Goal: Task Accomplishment & Management: Manage account settings

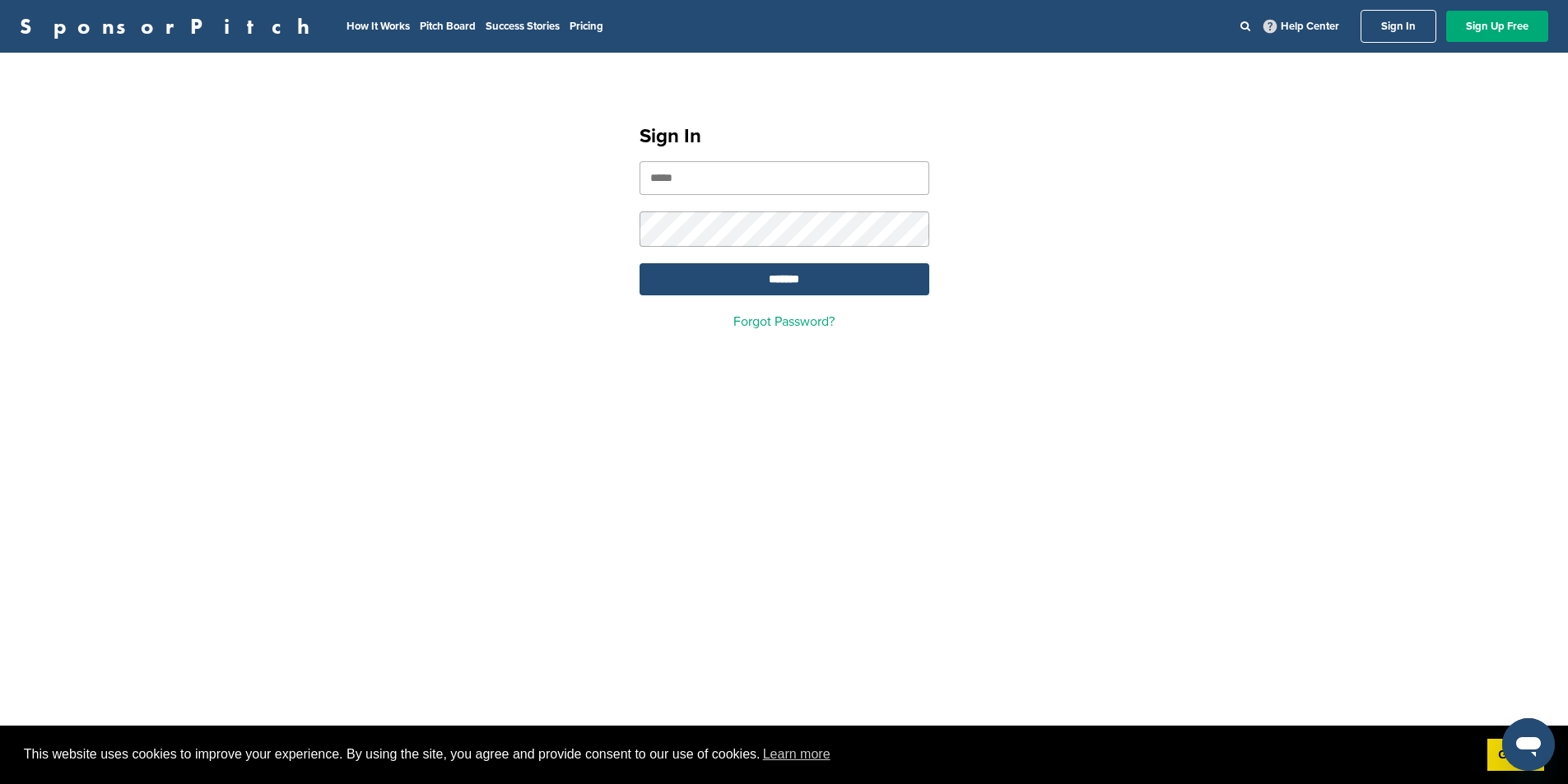
click at [887, 176] on input "email" at bounding box center [784, 178] width 290 height 34
type input "**********"
click at [824, 270] on input "*******" at bounding box center [784, 279] width 290 height 32
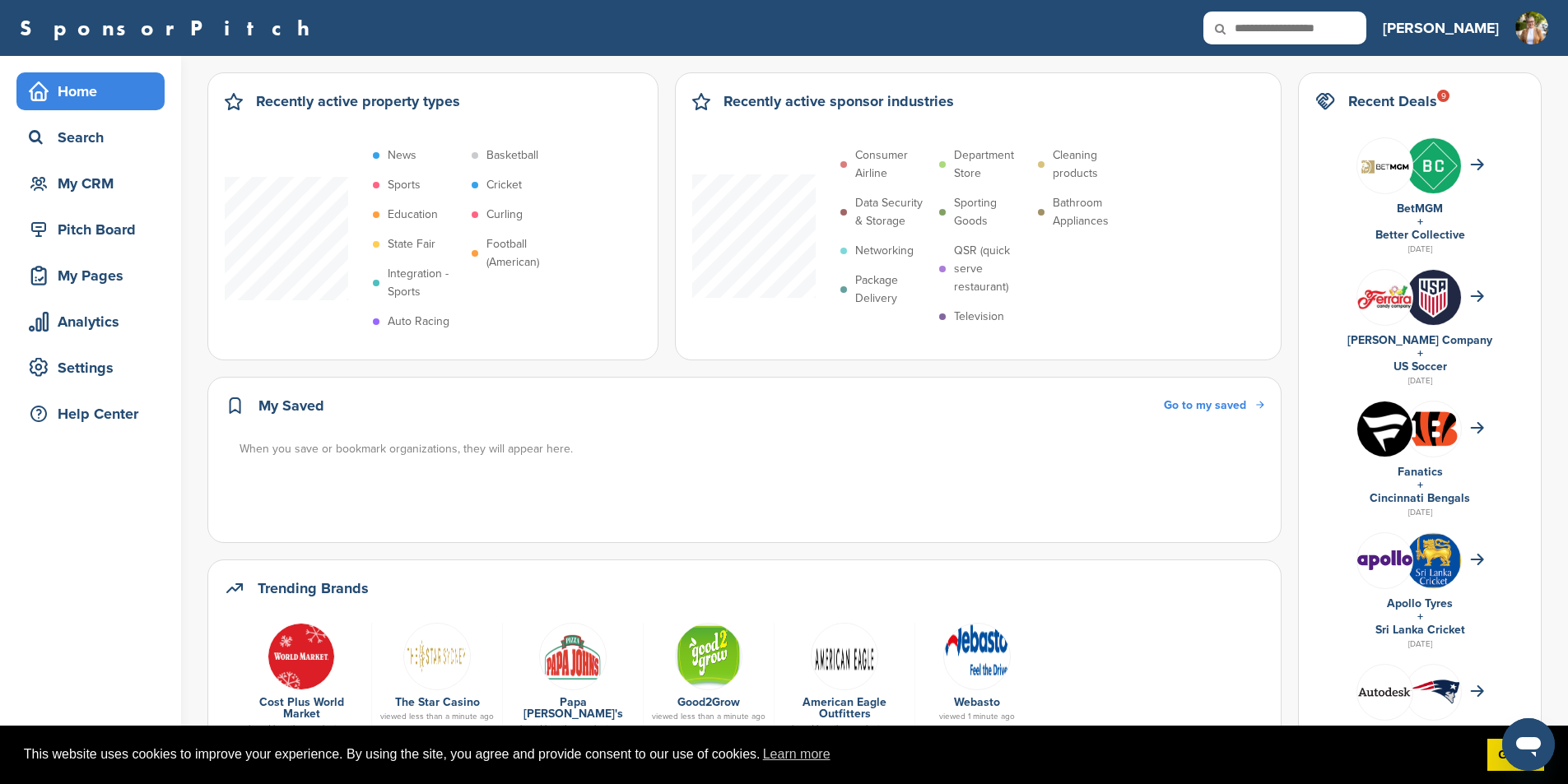
click at [1481, 24] on h3 "[PERSON_NAME]" at bounding box center [1441, 28] width 116 height 23
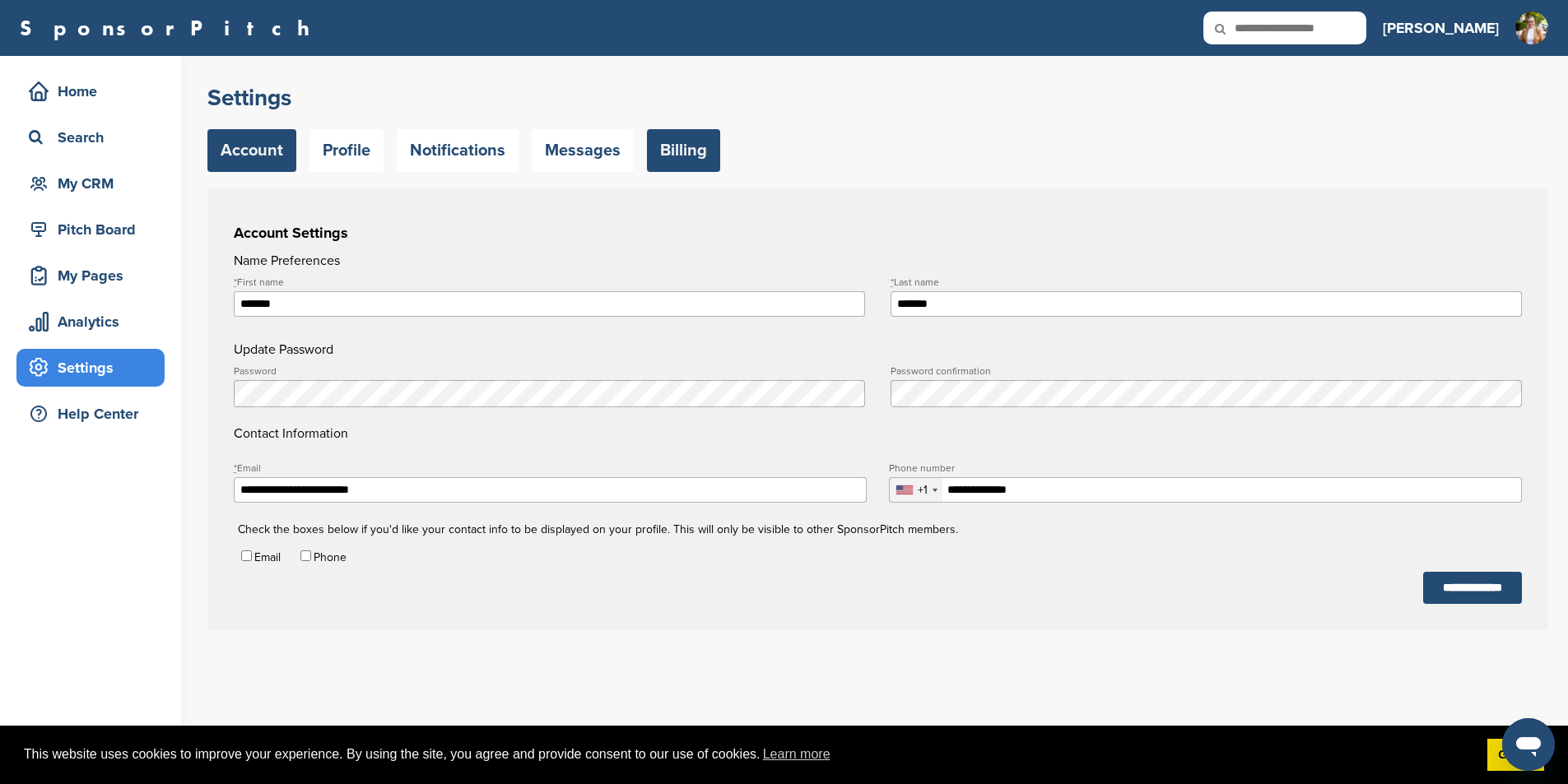
click at [679, 148] on link "Billing" at bounding box center [684, 150] width 73 height 43
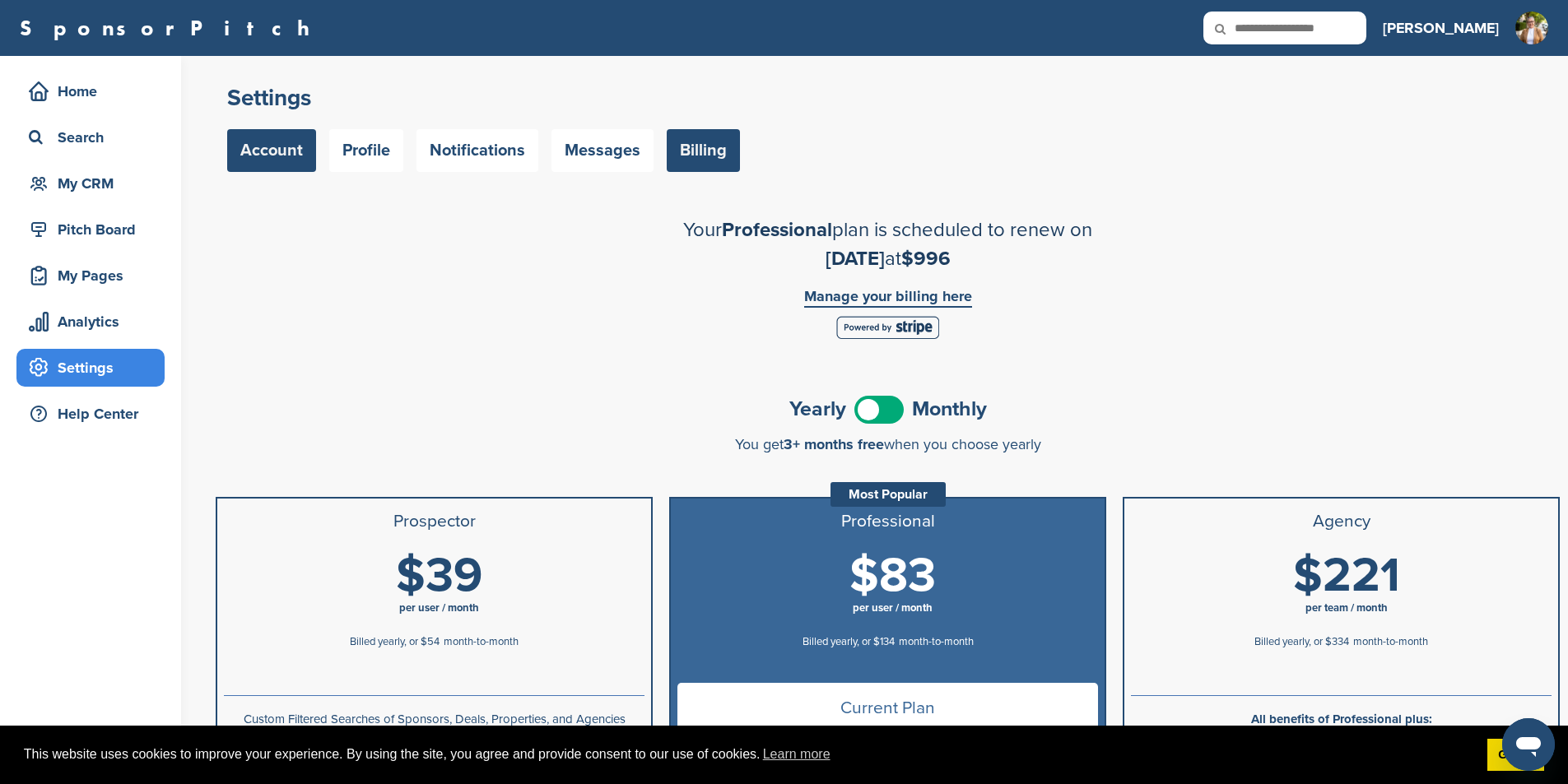
click at [257, 152] on link "Account" at bounding box center [271, 150] width 89 height 43
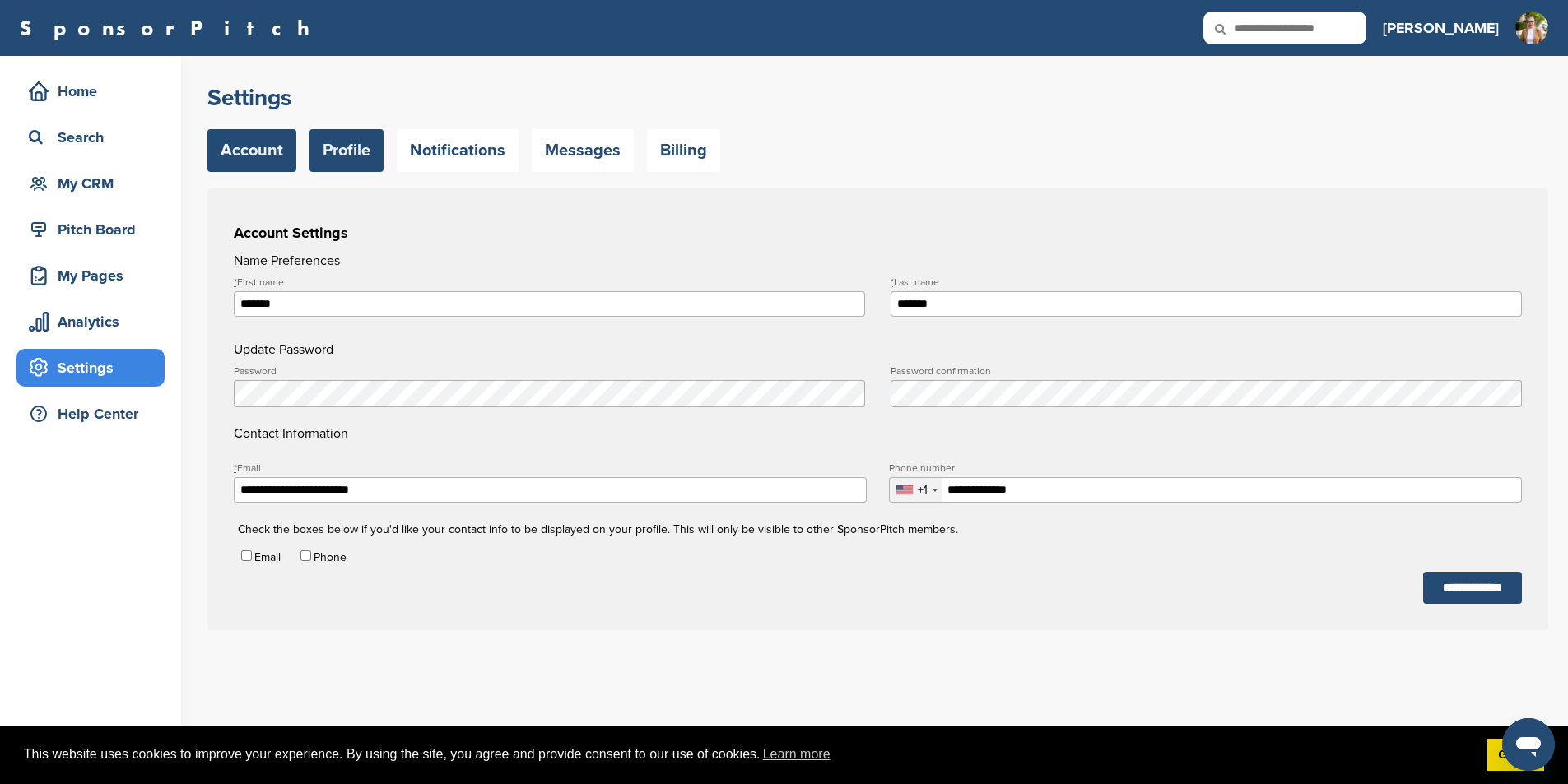
click at [356, 147] on link "Profile" at bounding box center [347, 150] width 74 height 43
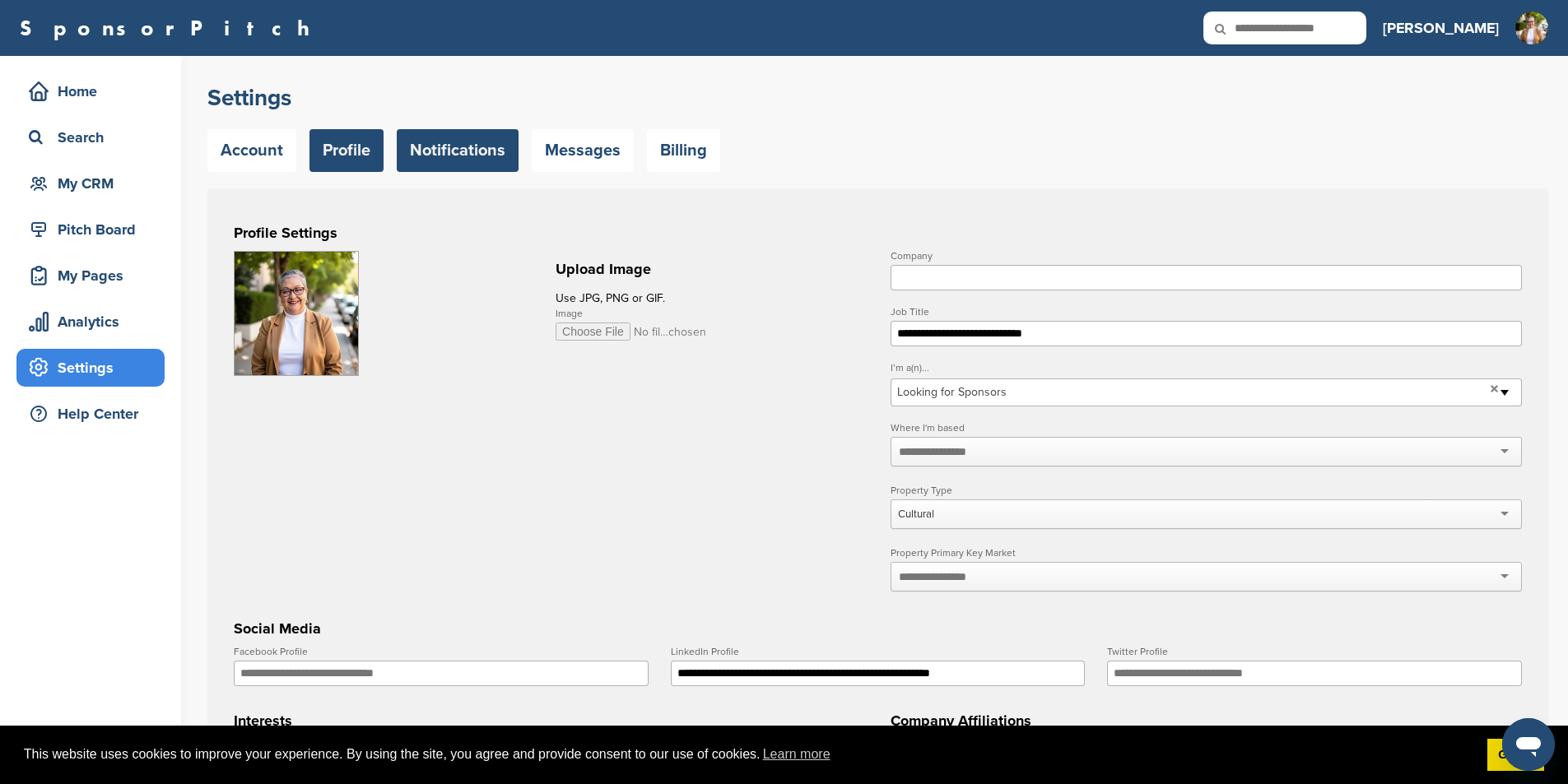
click at [467, 144] on link "Notifications" at bounding box center [458, 150] width 122 height 43
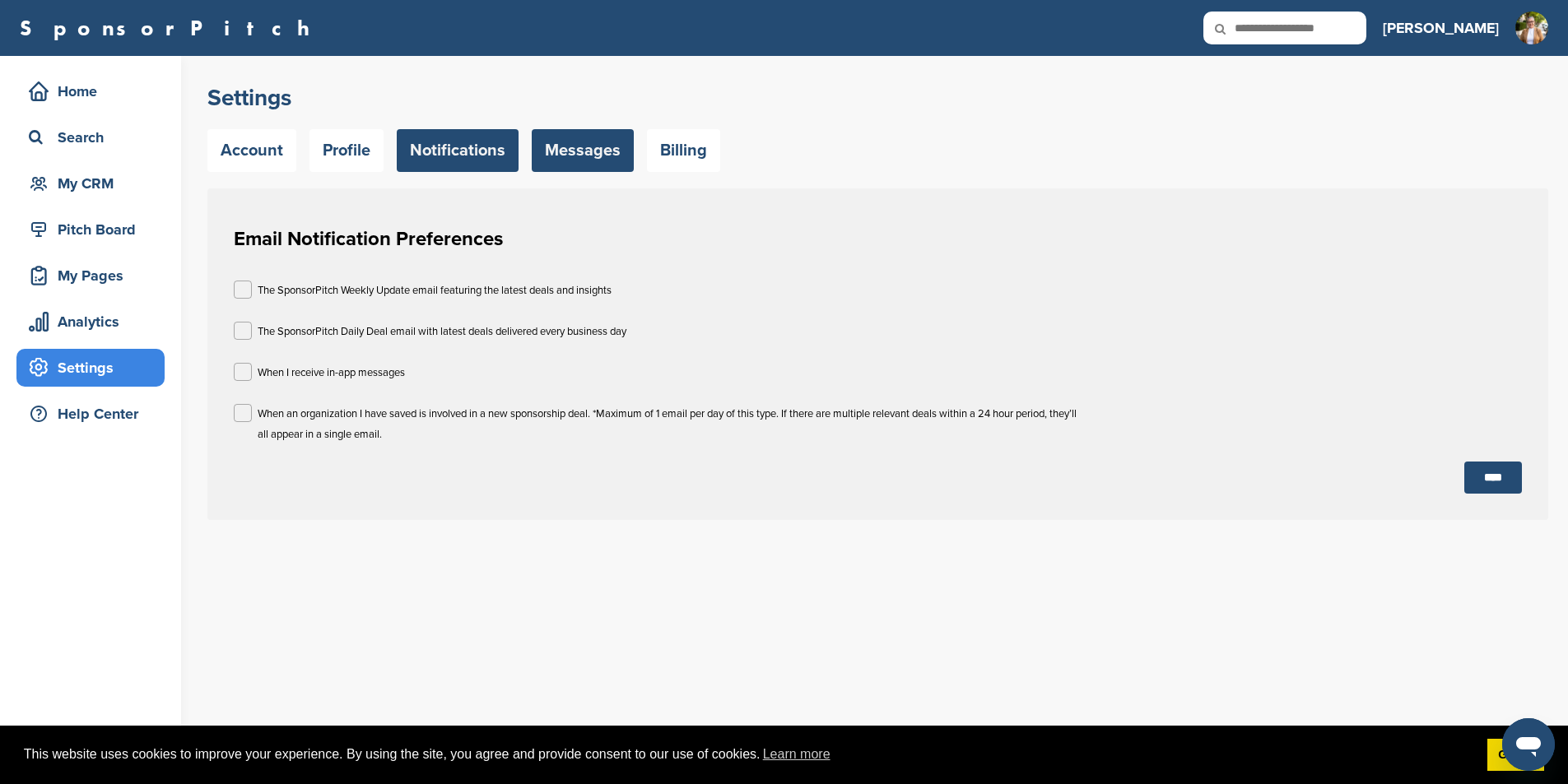
click at [568, 149] on link "Messages" at bounding box center [583, 150] width 102 height 43
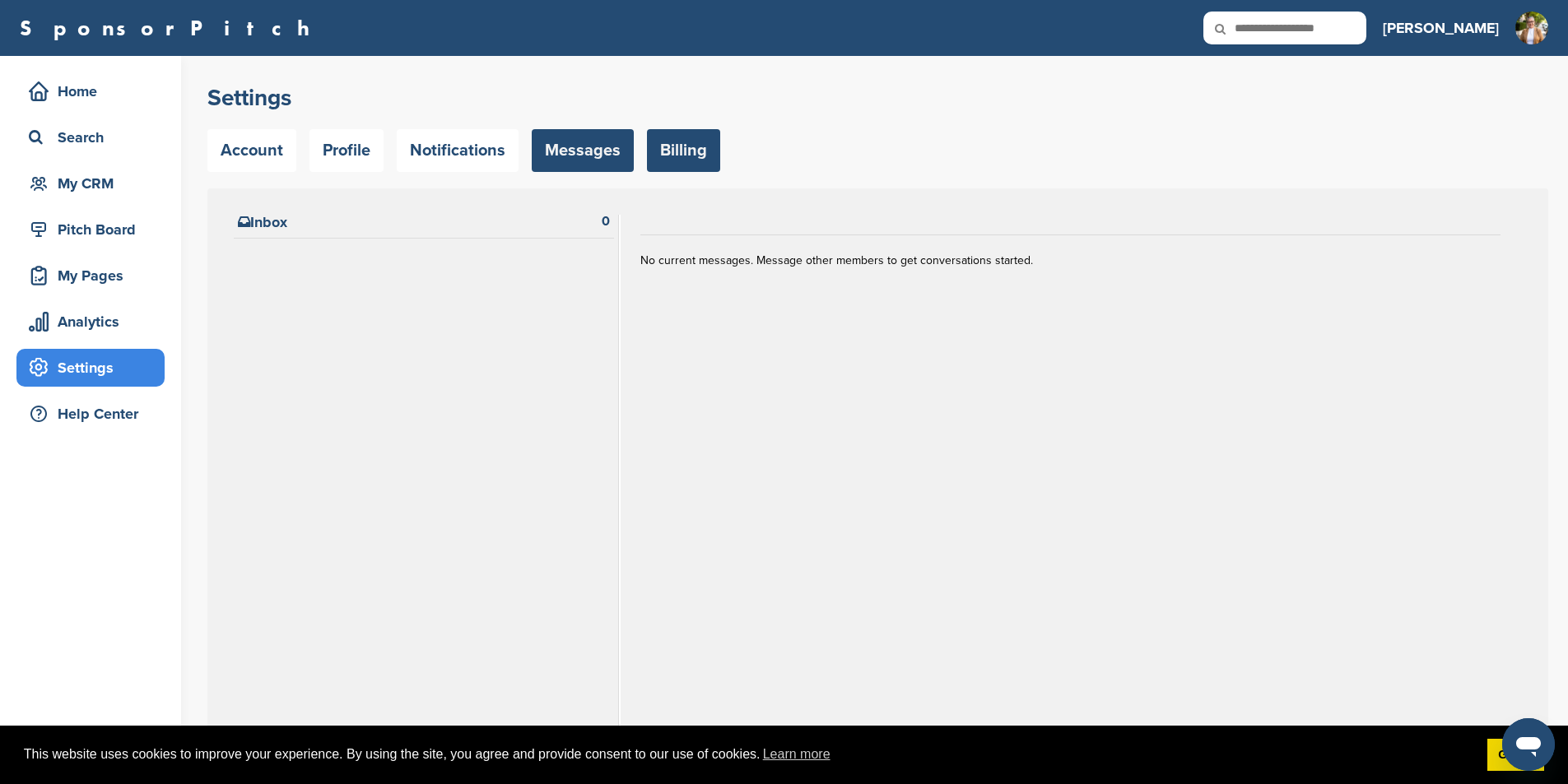
click at [666, 148] on link "Billing" at bounding box center [684, 150] width 73 height 43
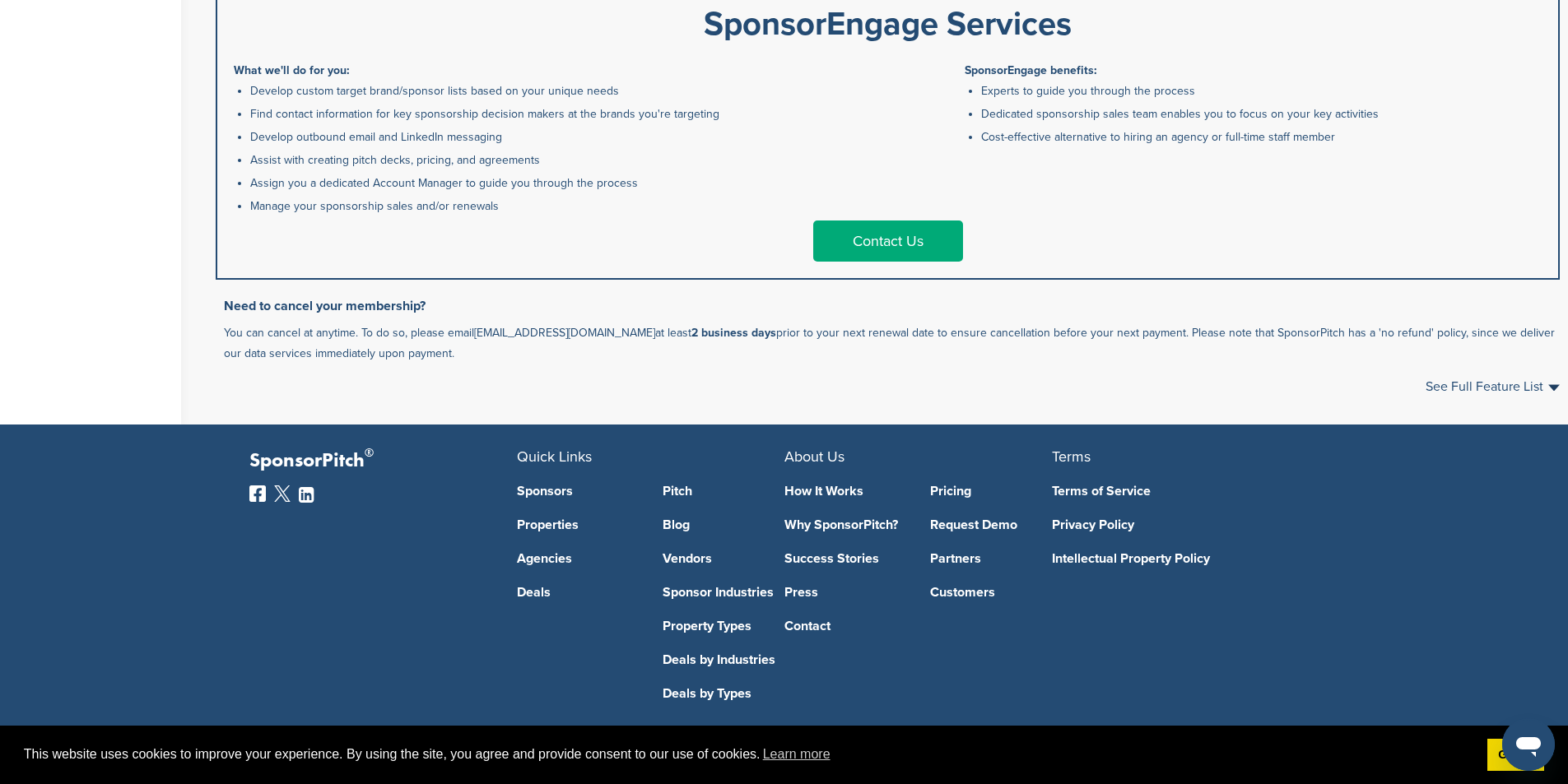
scroll to position [1040, 0]
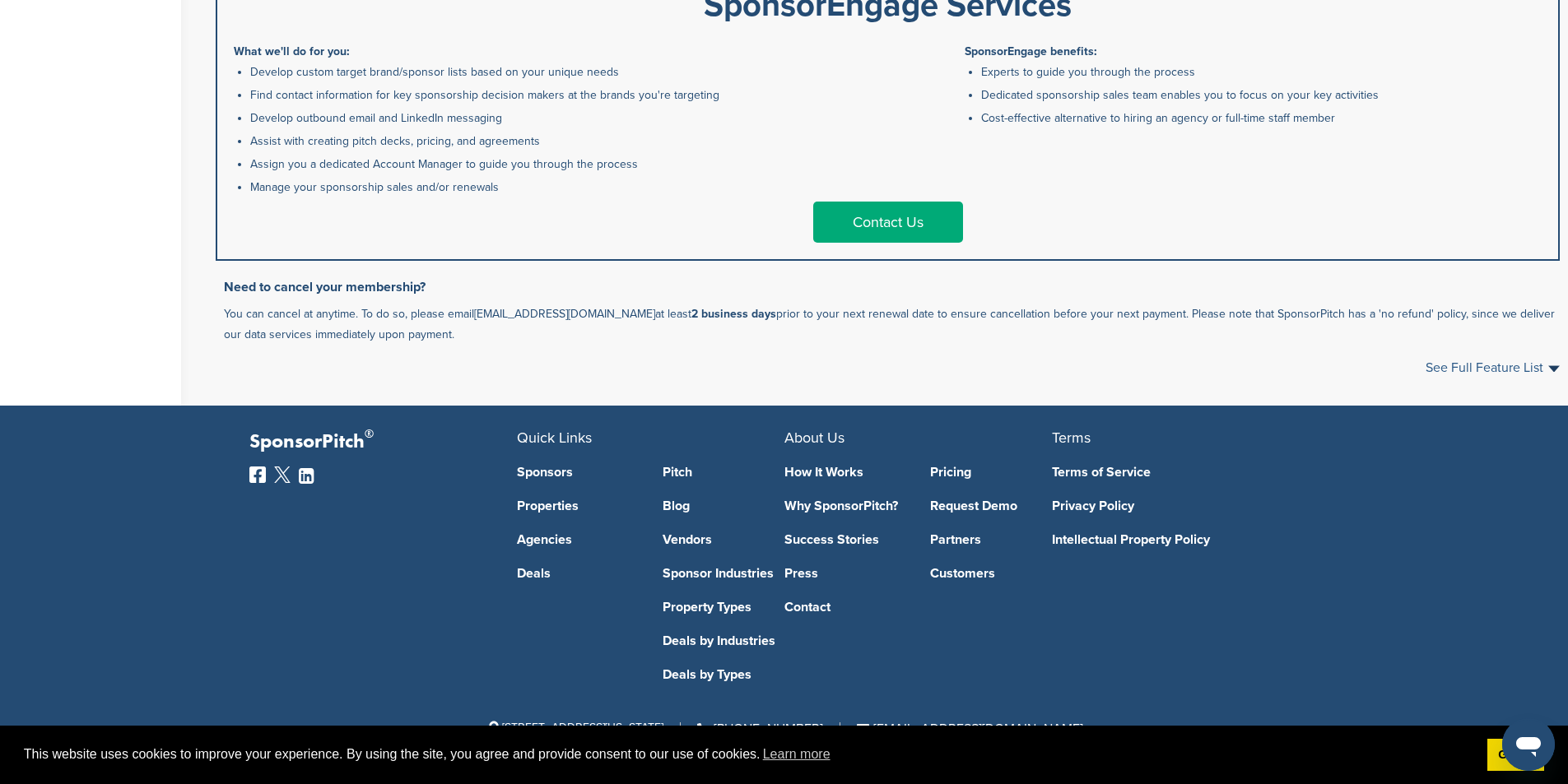
click at [1548, 367] on span "See Full Feature List" at bounding box center [1493, 368] width 134 height 13
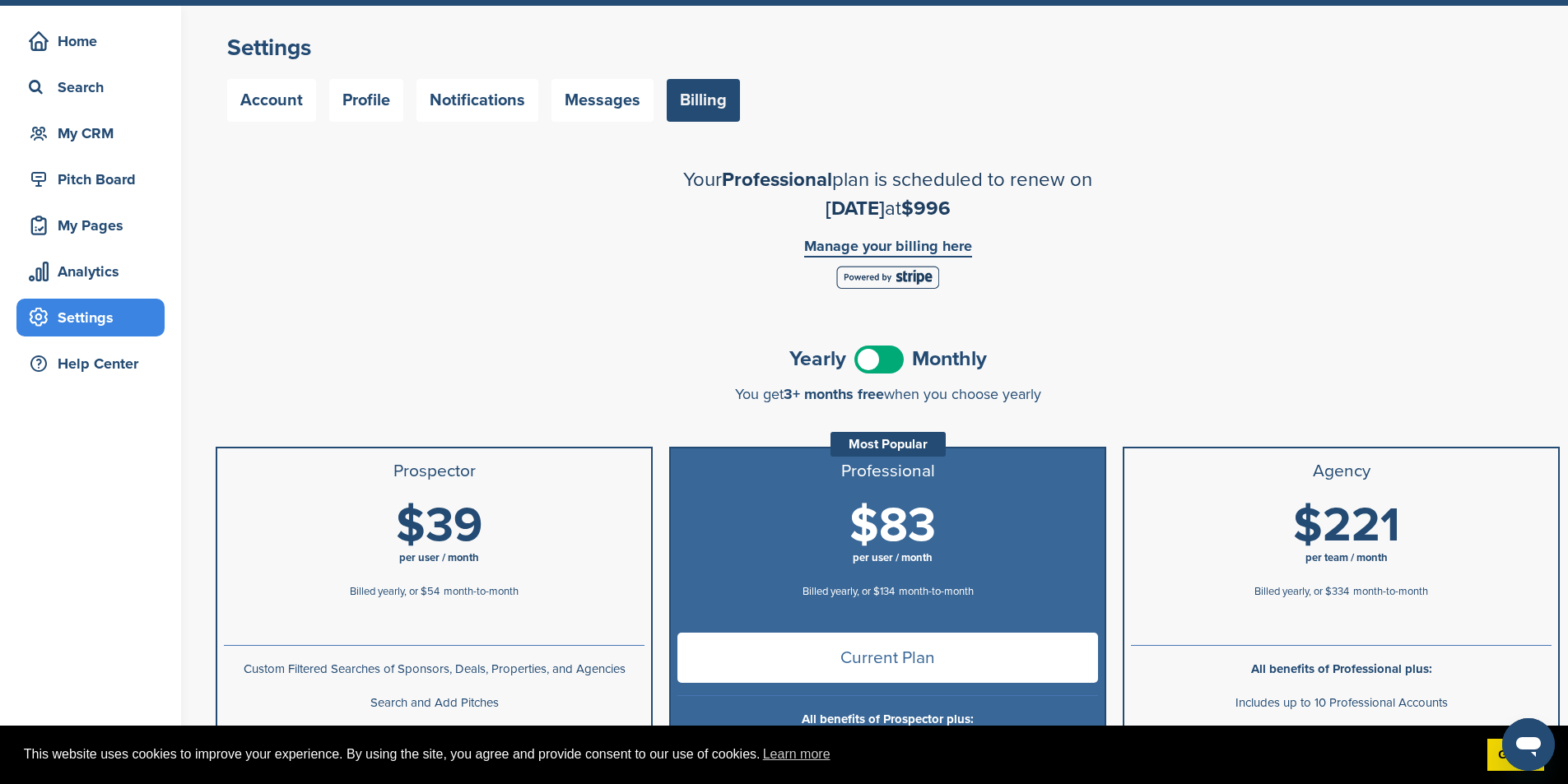
scroll to position [0, 0]
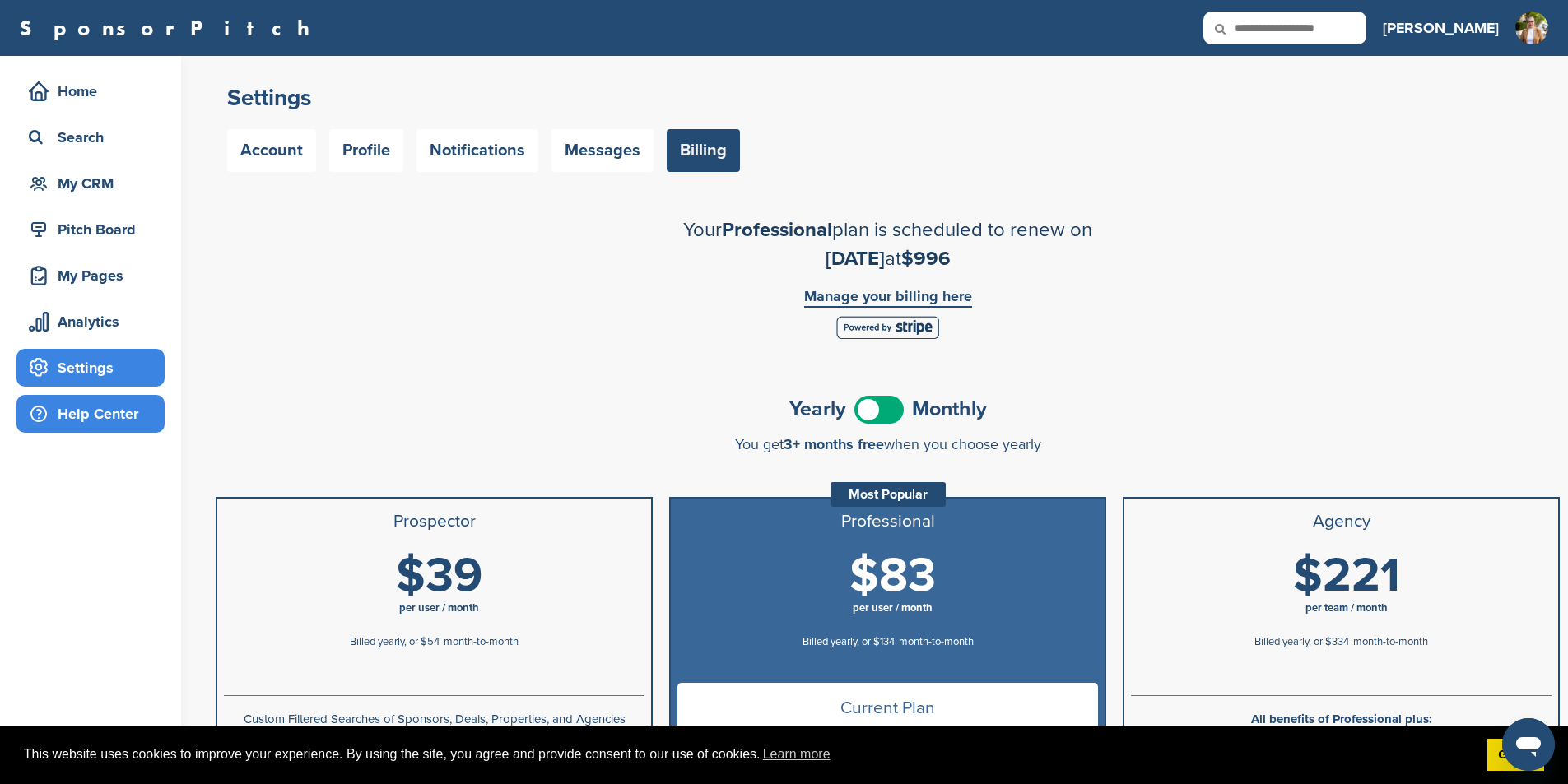
click at [88, 410] on div "Help Center" at bounding box center [95, 413] width 140 height 30
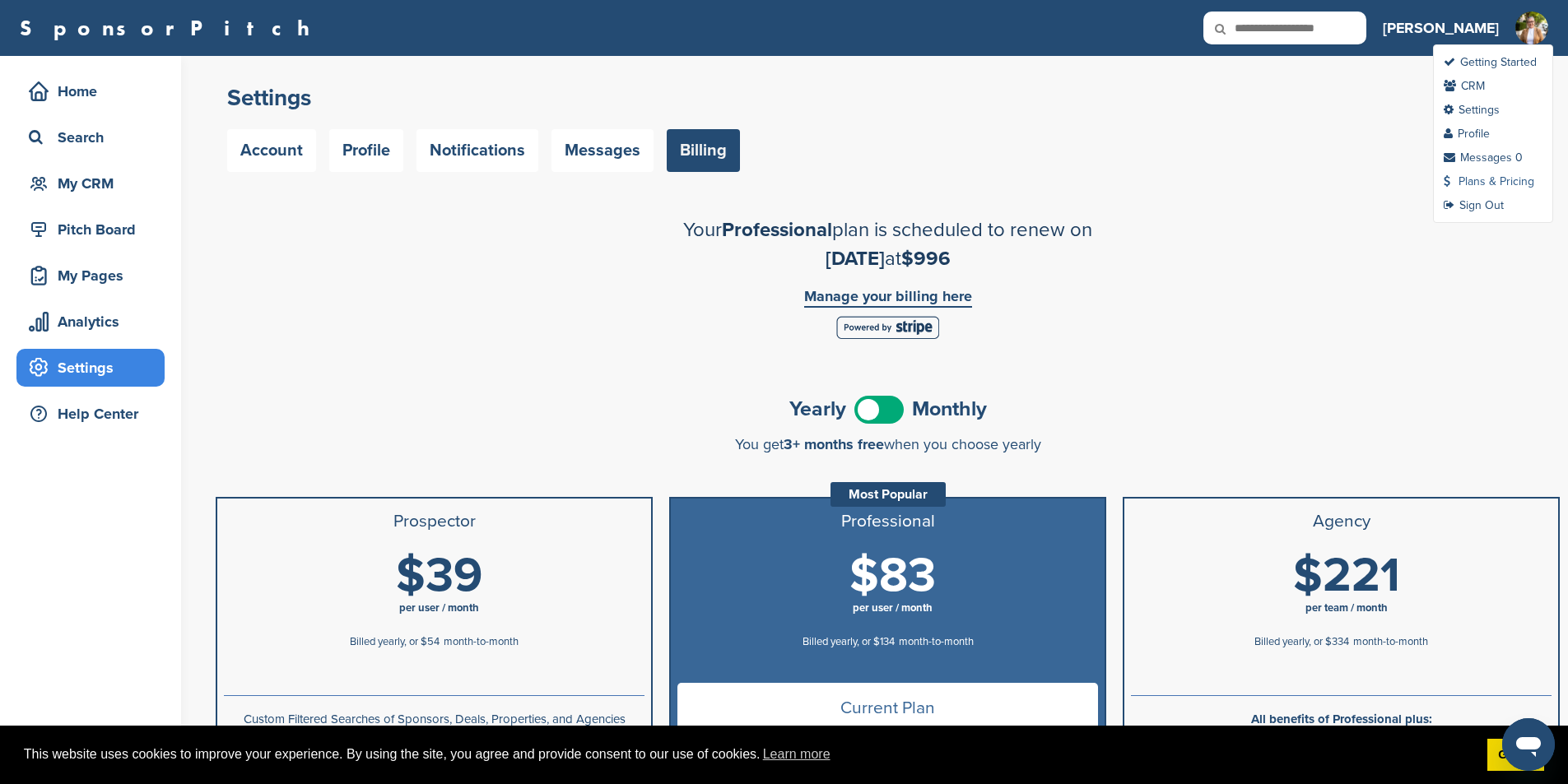
click at [1516, 178] on link "Plans & Pricing" at bounding box center [1489, 182] width 90 height 14
click at [1501, 760] on link "Got it!" at bounding box center [1515, 755] width 56 height 33
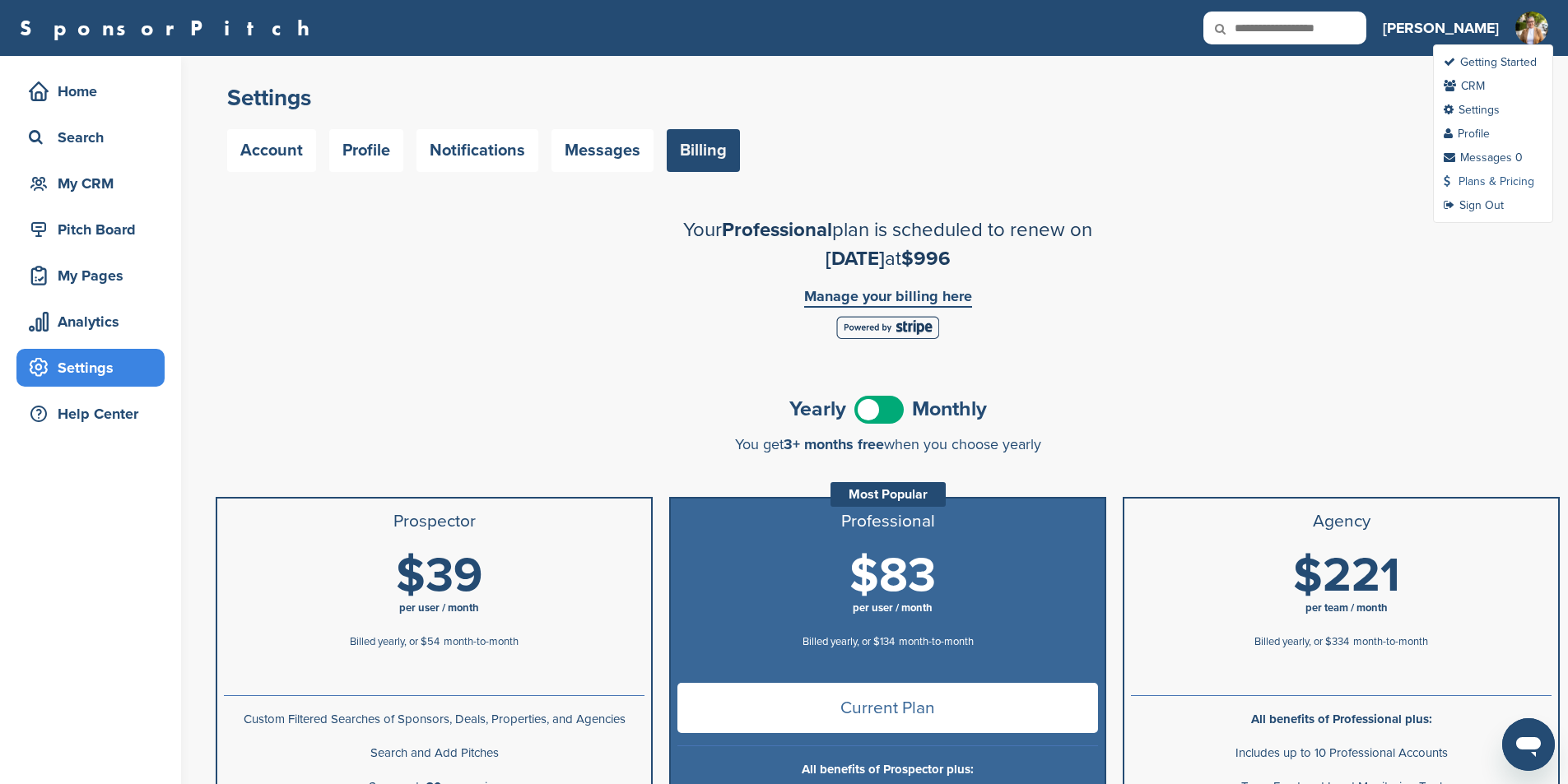
click at [1486, 179] on link "Plans & Pricing" at bounding box center [1489, 182] width 90 height 14
